Goal: Subscribe to service/newsletter

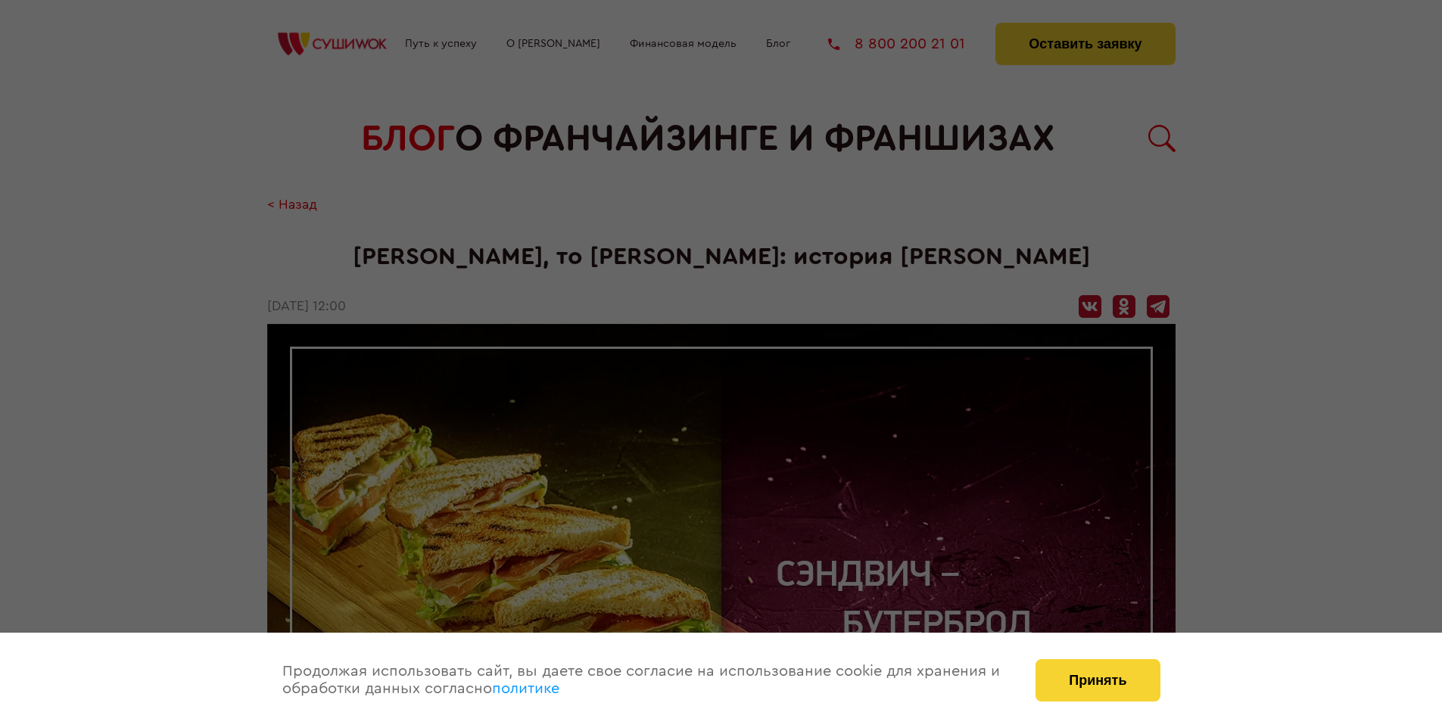
scroll to position [1421, 0]
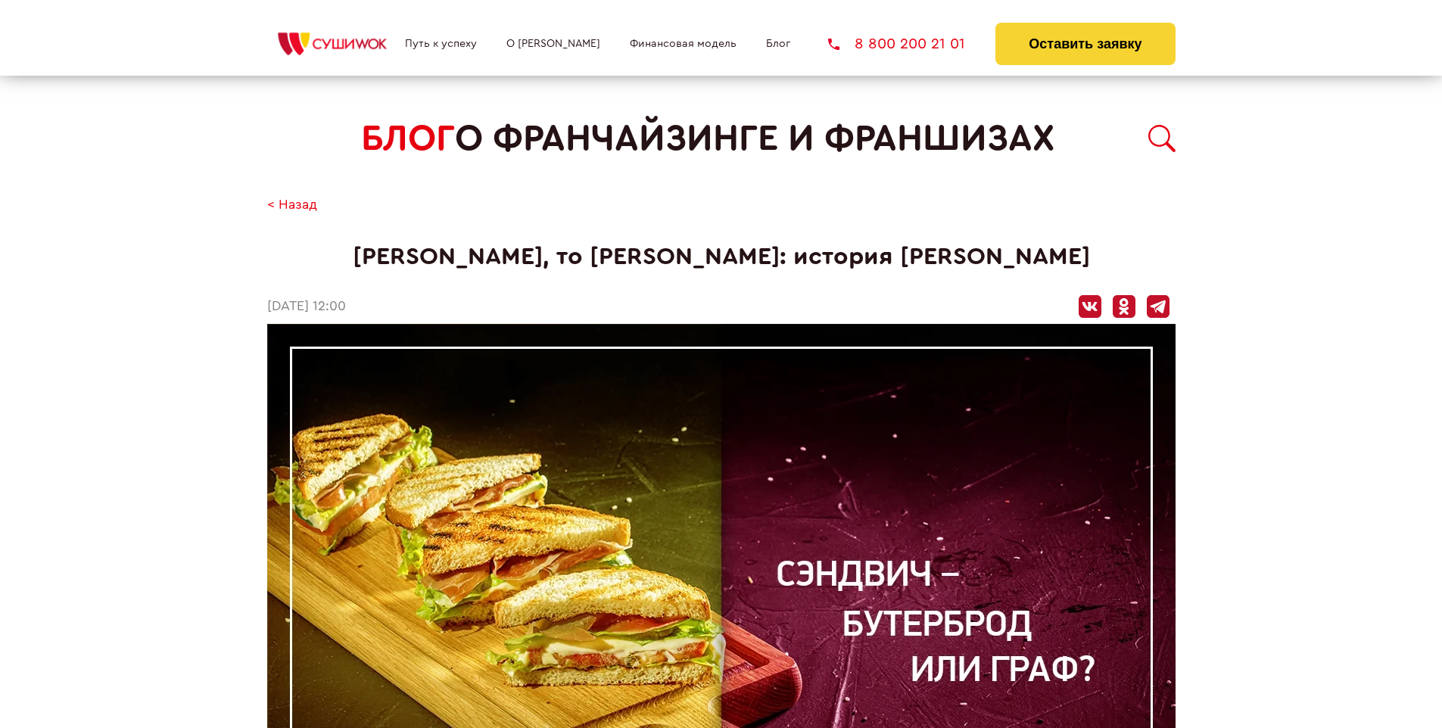
scroll to position [1421, 0]
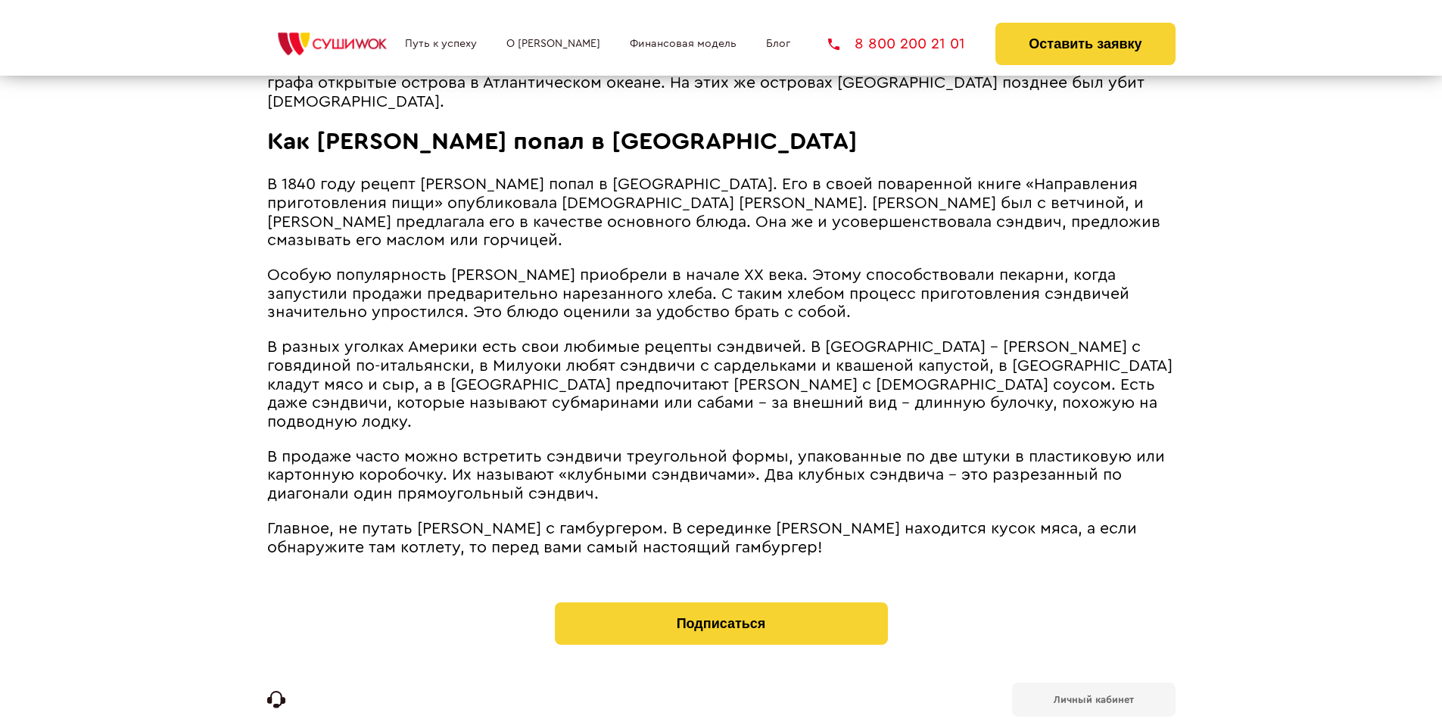
click at [1093, 695] on b "Личный кабинет" at bounding box center [1094, 700] width 80 height 10
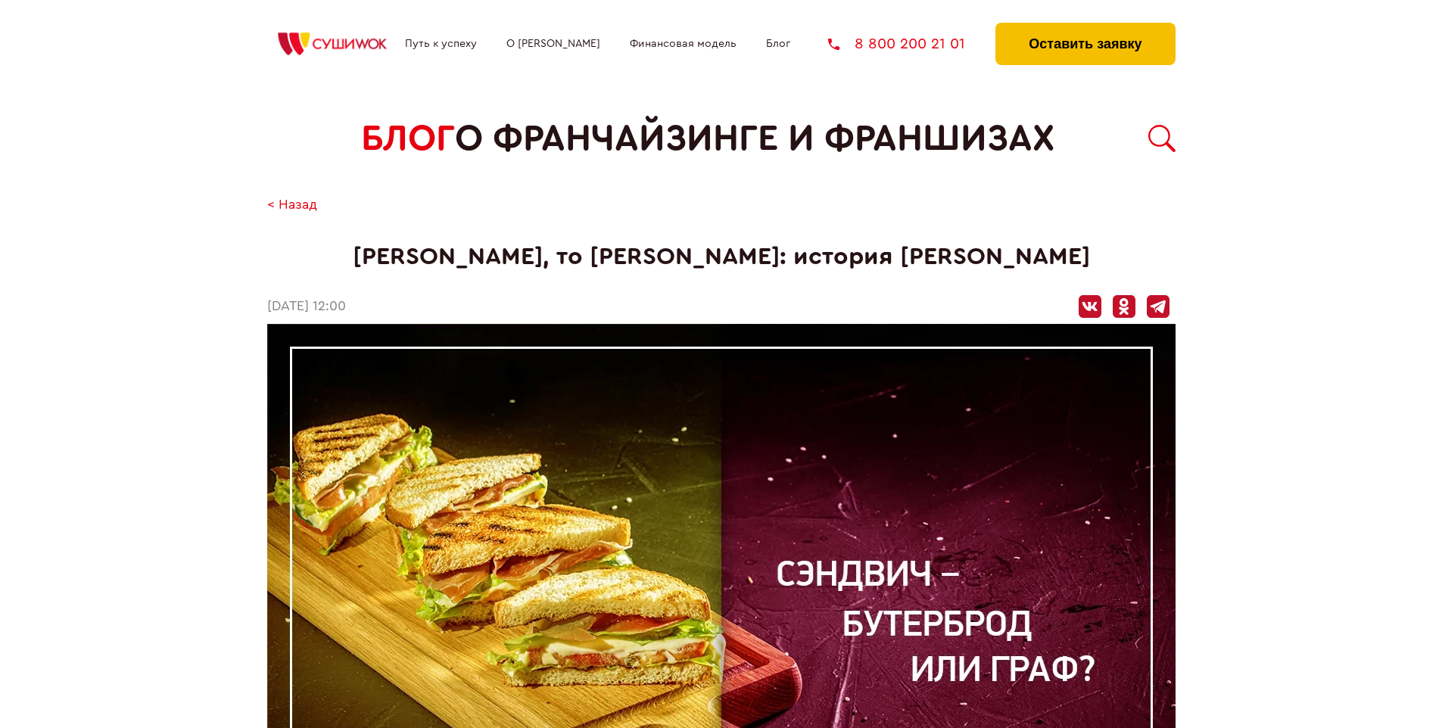
click at [1085, 26] on button "Оставить заявку" at bounding box center [1085, 44] width 179 height 42
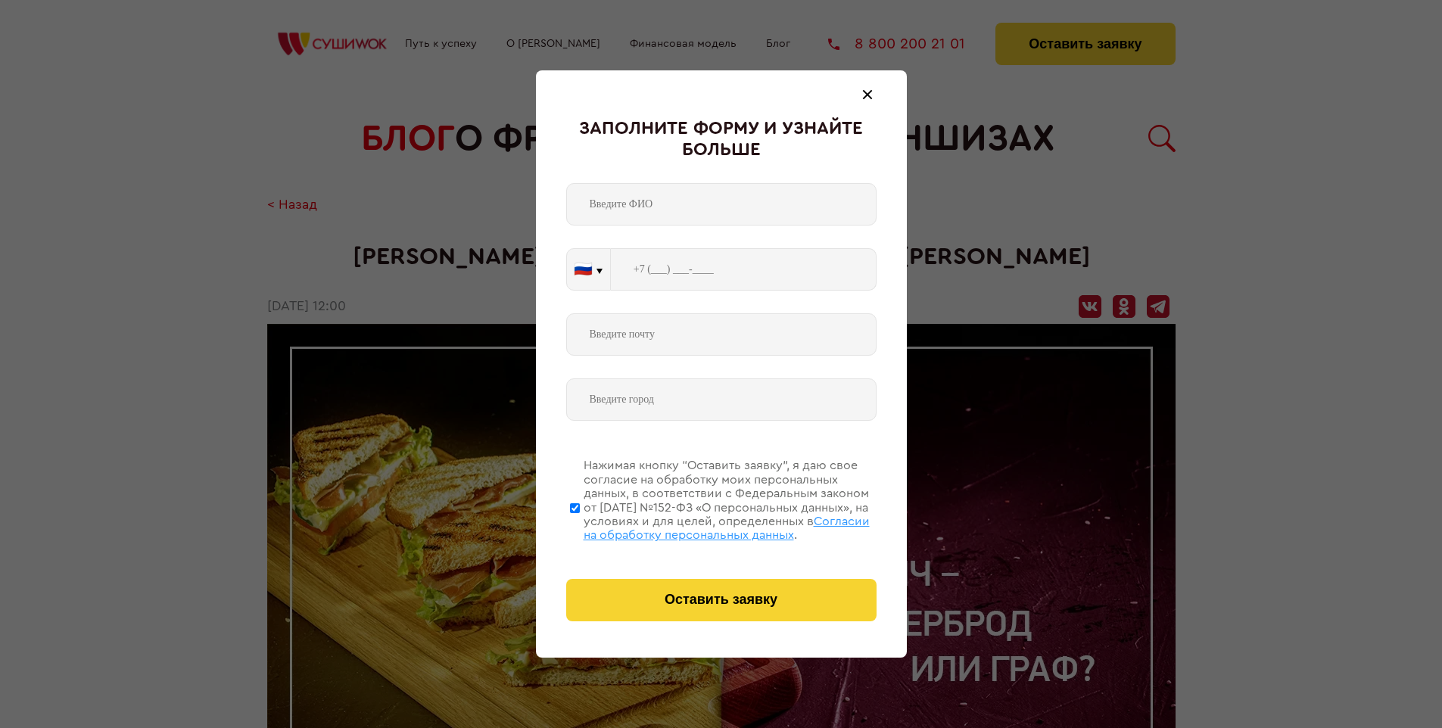
click at [702, 526] on span "Согласии на обработку персональных данных" at bounding box center [727, 529] width 286 height 26
click at [580, 526] on input "Нажимая кнопку “Оставить заявку”, я даю свое согласие на обработку моих персона…" at bounding box center [575, 507] width 10 height 121
checkbox input "false"
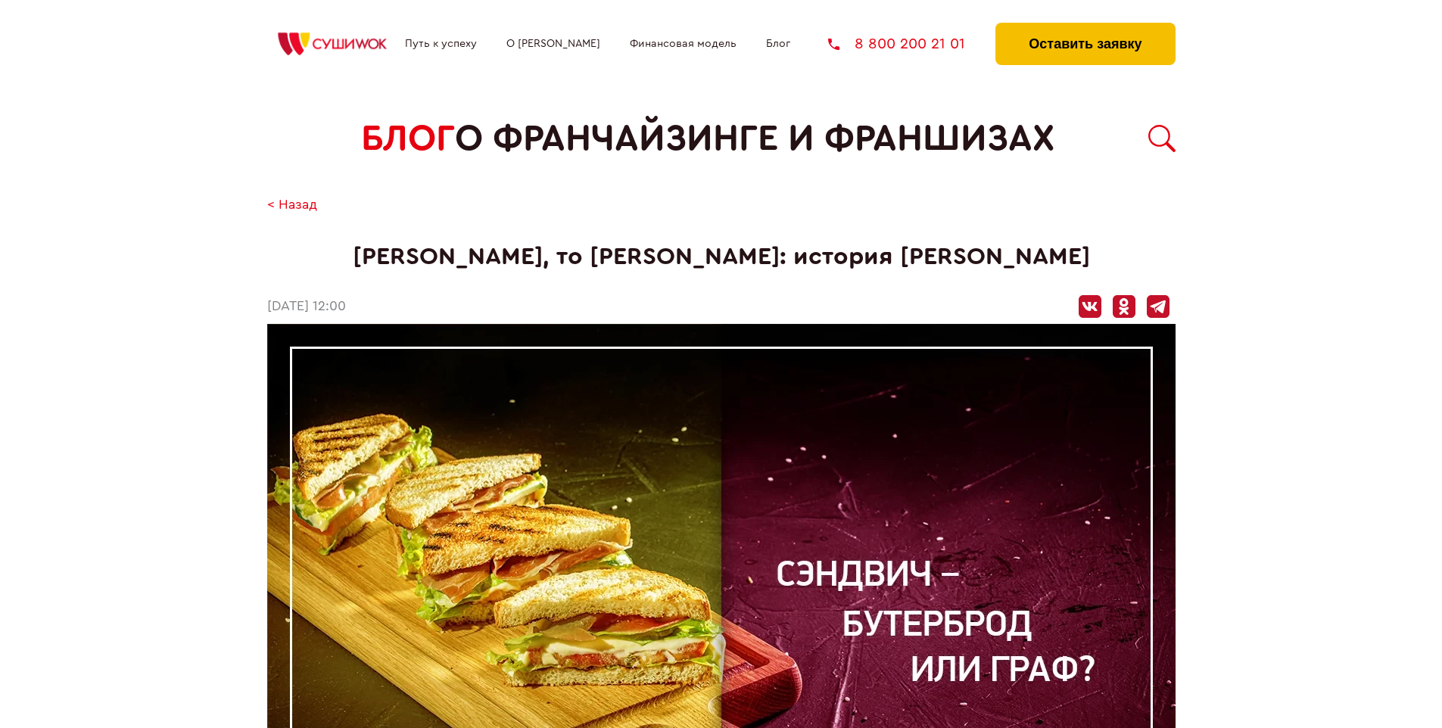
click at [1085, 26] on button "Оставить заявку" at bounding box center [1085, 44] width 179 height 42
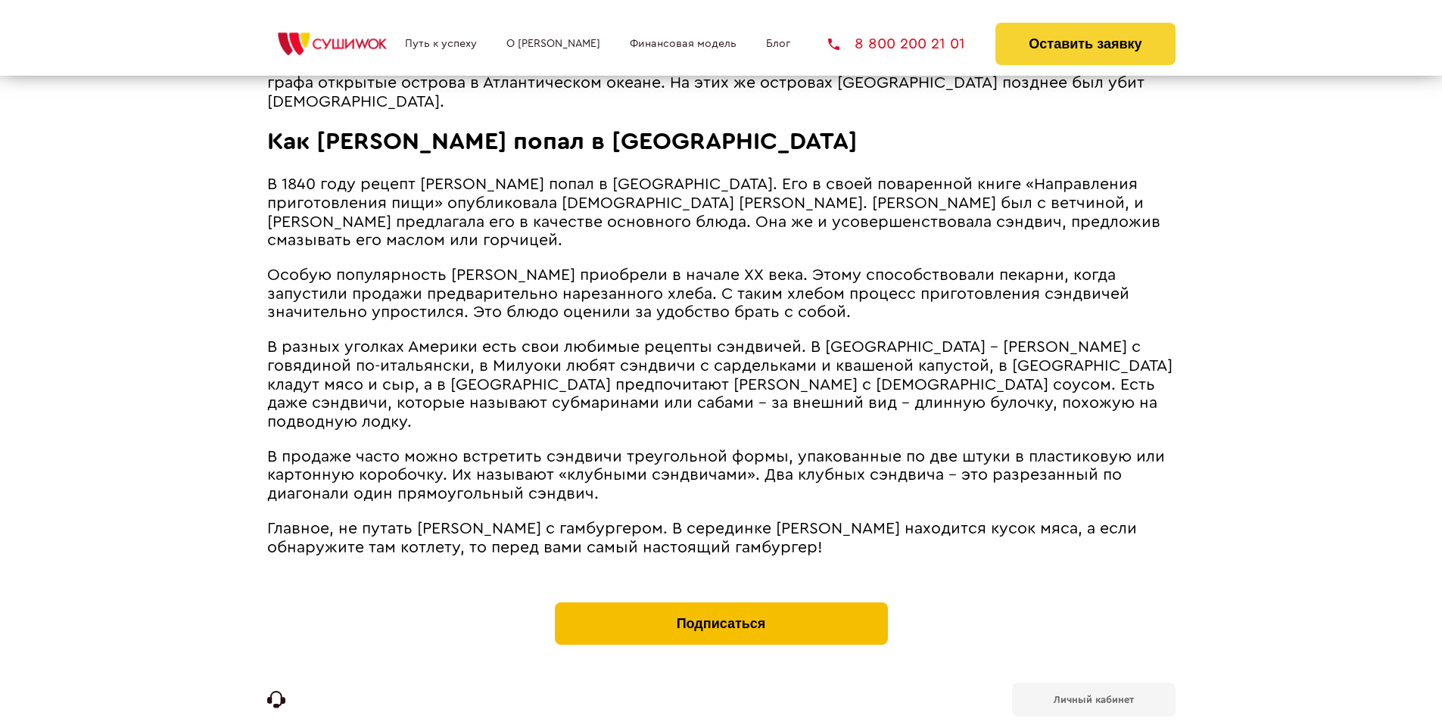
click at [721, 603] on button "Подписаться" at bounding box center [721, 624] width 333 height 42
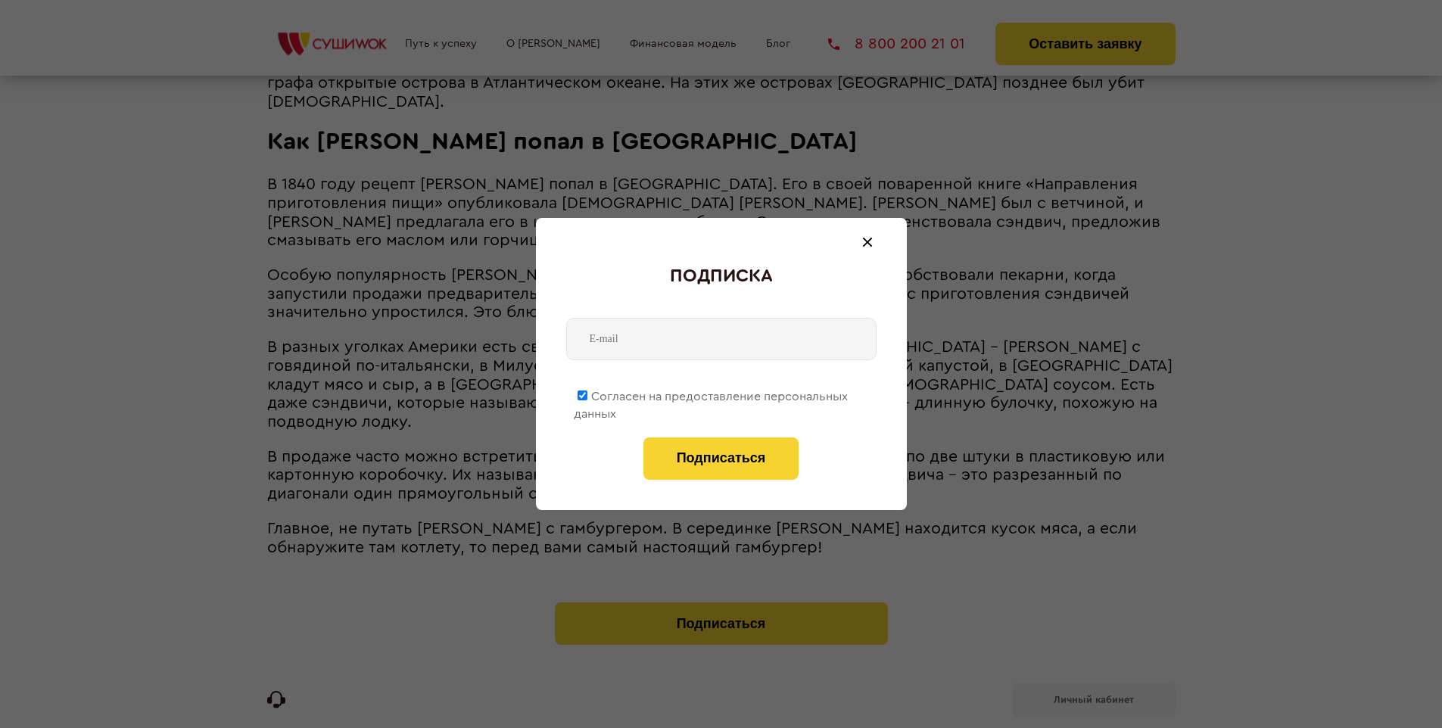
click at [712, 394] on span "Согласен на предоставление персональных данных" at bounding box center [711, 406] width 274 height 30
click at [588, 394] on input "Согласен на предоставление персональных данных" at bounding box center [583, 396] width 10 height 10
checkbox input "false"
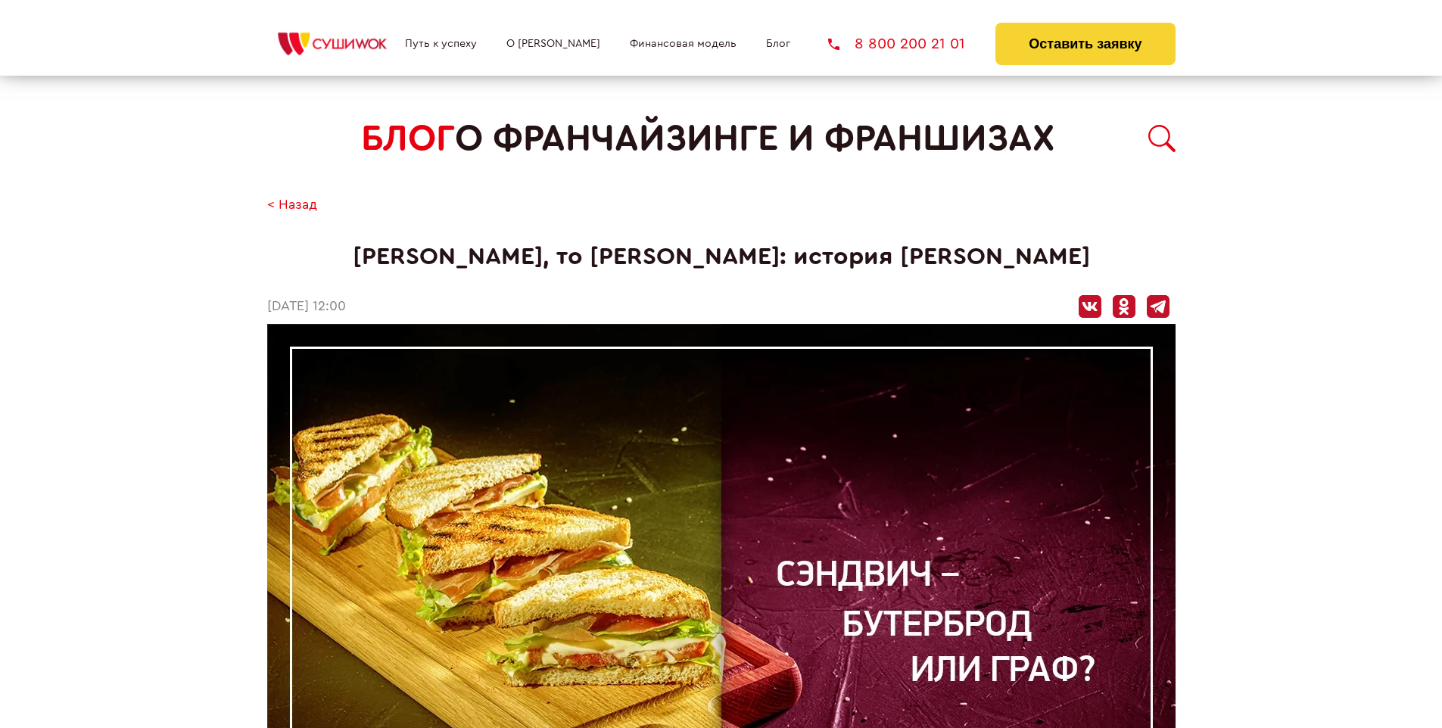
scroll to position [1421, 0]
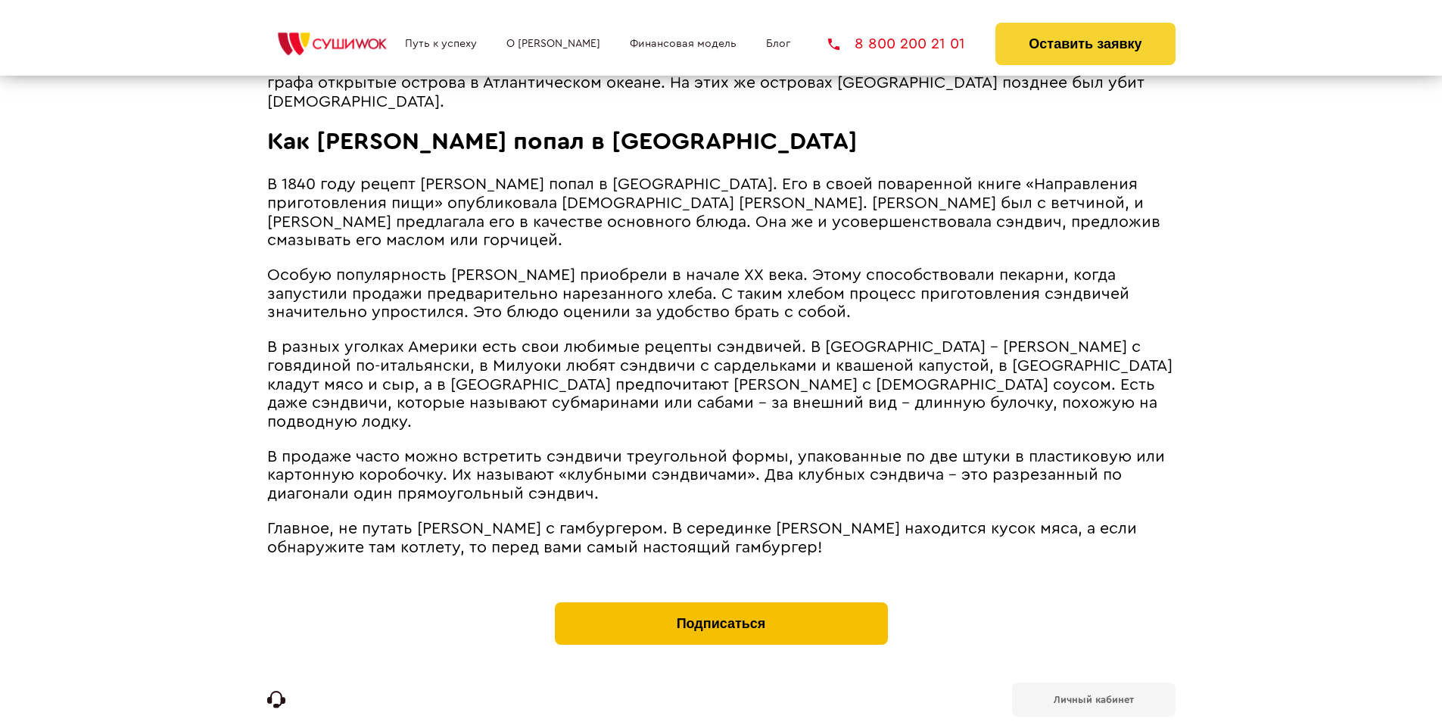
click at [721, 603] on button "Подписаться" at bounding box center [721, 624] width 333 height 42
